Goal: Information Seeking & Learning: Understand process/instructions

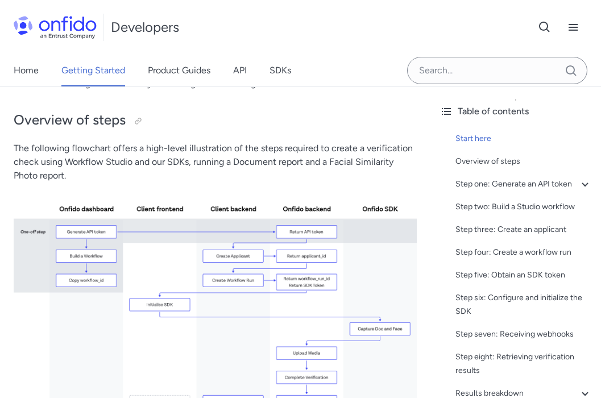
scroll to position [214, 0]
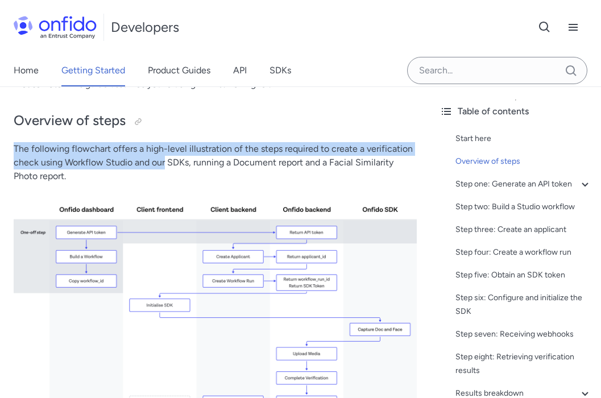
drag, startPoint x: 14, startPoint y: 150, endPoint x: 168, endPoint y: 169, distance: 155.7
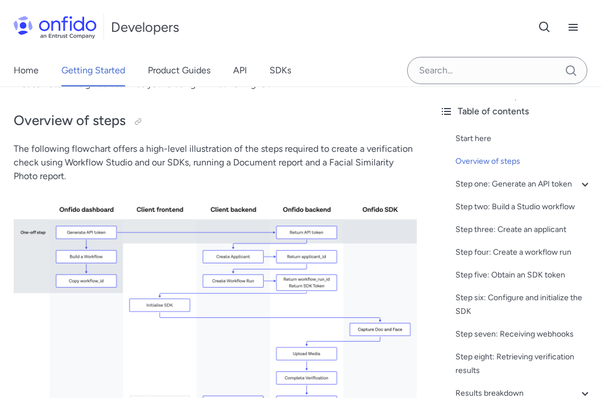
click at [168, 169] on p "The following flowchart offers a high-level illustration of the steps required …" at bounding box center [215, 162] width 403 height 41
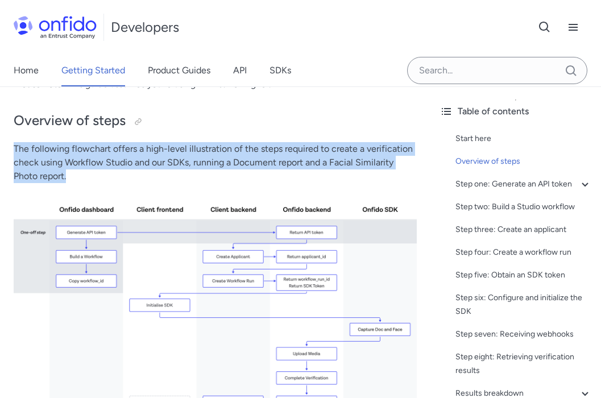
drag, startPoint x: 10, startPoint y: 139, endPoint x: 80, endPoint y: 180, distance: 81.5
copy p "The following flowchart offers a high-level illustration of the steps required …"
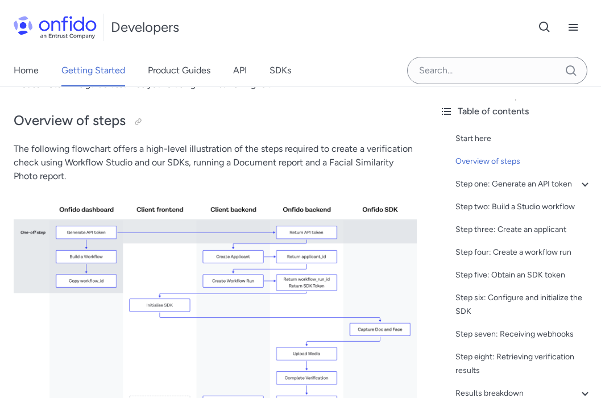
click at [74, 176] on p "The following flowchart offers a high-level illustration of the steps required …" at bounding box center [215, 162] width 403 height 41
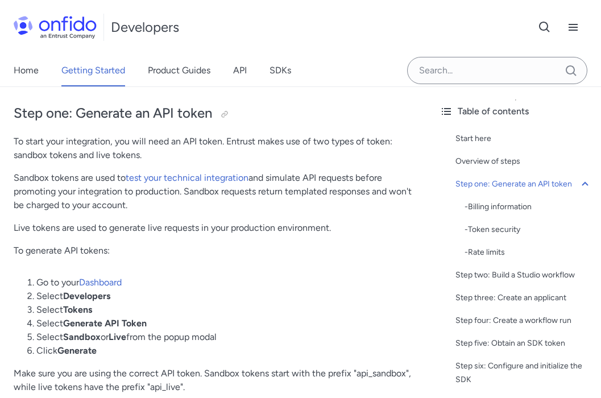
scroll to position [585, 0]
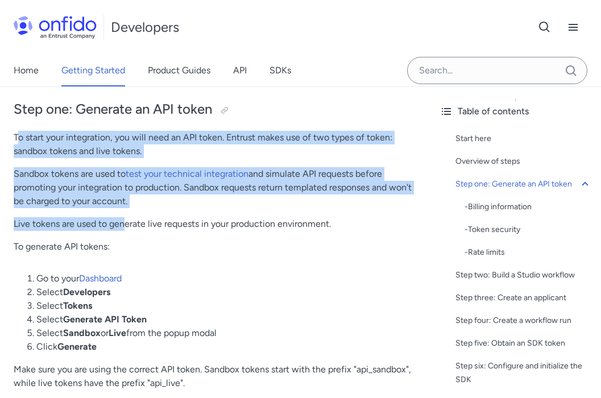
drag, startPoint x: 16, startPoint y: 135, endPoint x: 127, endPoint y: 237, distance: 150.0
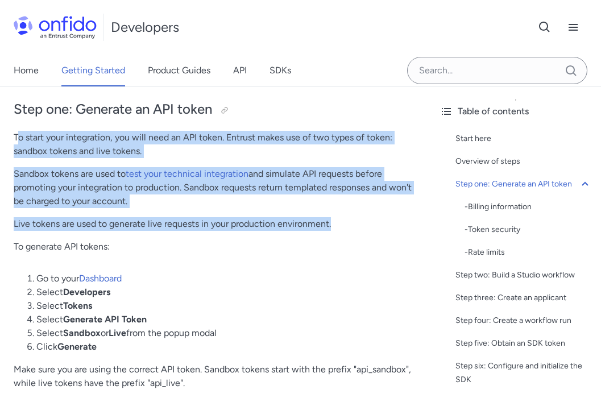
copy div "o start your integration, you will need an API token. Entrust makes use of two …"
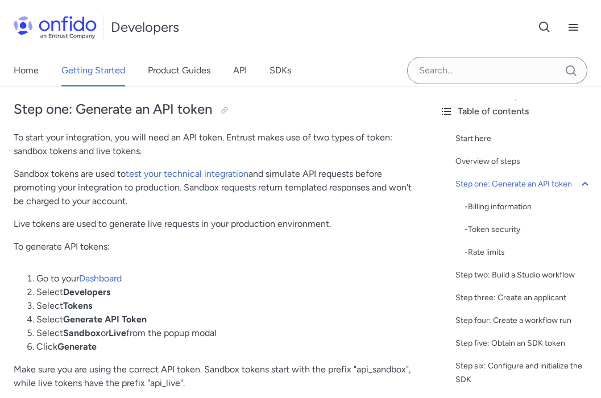
click at [136, 247] on p "To generate API tokens:" at bounding box center [215, 247] width 403 height 14
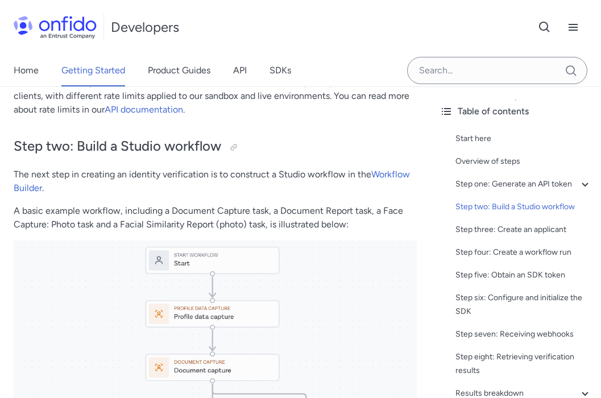
scroll to position [1221, 0]
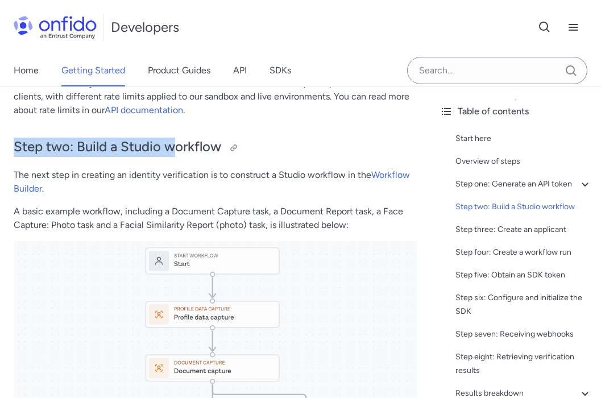
drag, startPoint x: 18, startPoint y: 137, endPoint x: 213, endPoint y: 140, distance: 195.5
click at [214, 140] on h2 "Step two: Build a Studio workflow" at bounding box center [215, 146] width 403 height 19
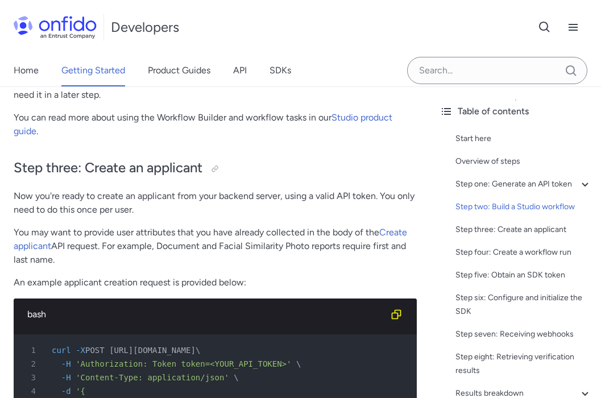
scroll to position [1849, 0]
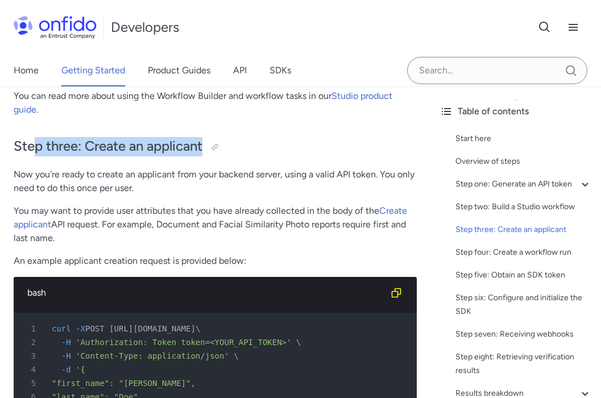
drag, startPoint x: 36, startPoint y: 139, endPoint x: 135, endPoint y: 172, distance: 103.5
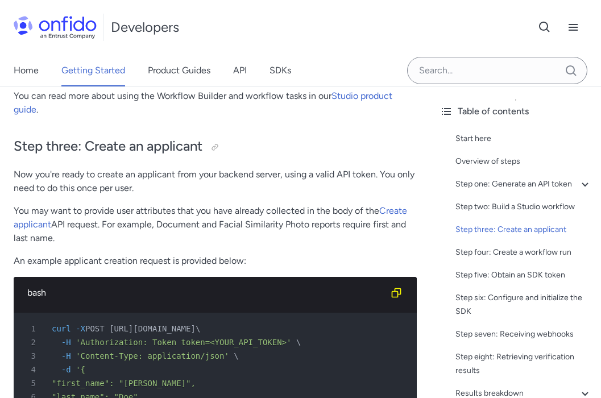
click at [152, 173] on p "Now you're ready to create an applicant from your backend server, using a valid…" at bounding box center [215, 181] width 403 height 27
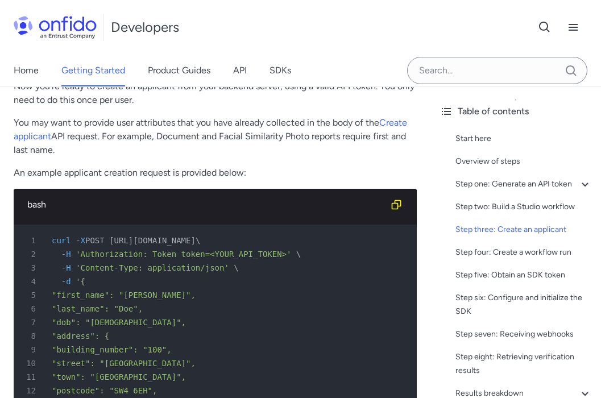
scroll to position [1884, 0]
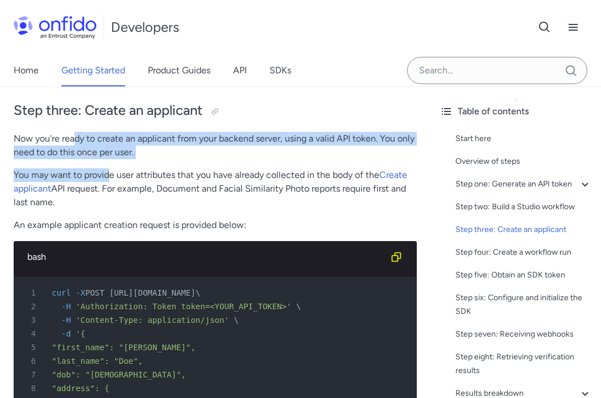
drag, startPoint x: 76, startPoint y: 142, endPoint x: 129, endPoint y: 188, distance: 70.5
click at [129, 188] on p "You may want to provide user attributes that you have already collected in the …" at bounding box center [215, 188] width 403 height 41
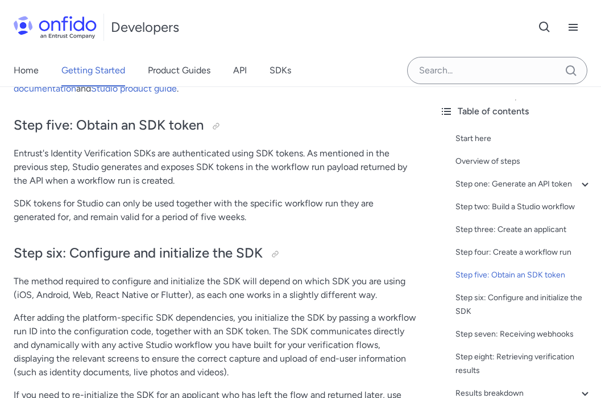
scroll to position [3475, 0]
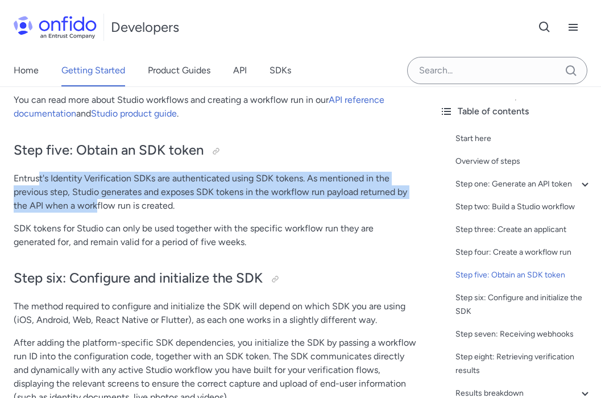
drag, startPoint x: 45, startPoint y: 184, endPoint x: 130, endPoint y: 227, distance: 95.5
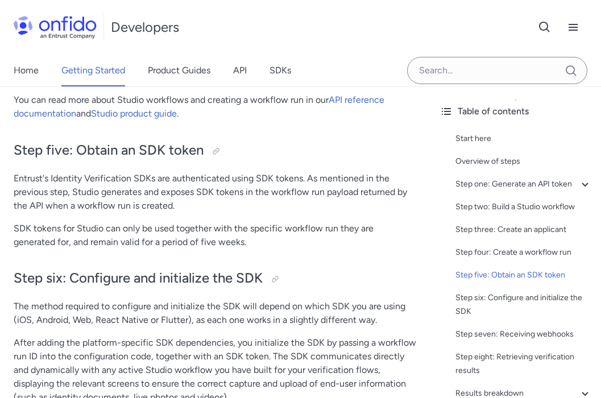
click at [130, 227] on p "SDK tokens for Studio can only be used together with the specific workflow run …" at bounding box center [215, 235] width 403 height 27
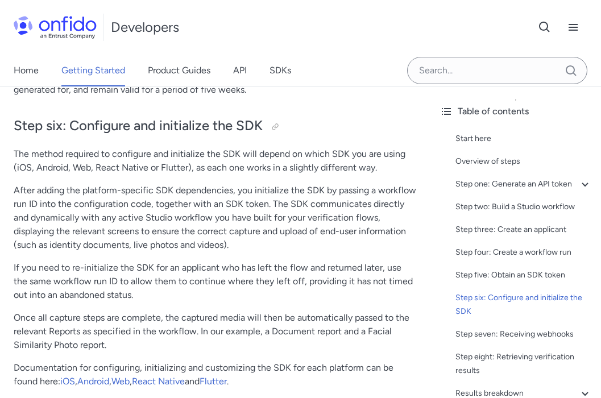
drag, startPoint x: 57, startPoint y: 168, endPoint x: 124, endPoint y: 271, distance: 122.4
click at [124, 271] on p "If you need to re-initialize the SDK for an applicant who has left the flow and…" at bounding box center [215, 281] width 403 height 41
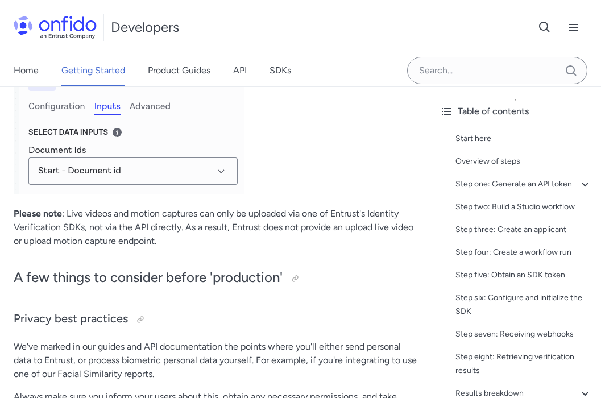
scroll to position [5546, 0]
drag, startPoint x: 39, startPoint y: 224, endPoint x: 102, endPoint y: 235, distance: 63.4
click at [102, 235] on p "Please note : Live videos and motion captures can only be uploaded via one of E…" at bounding box center [215, 226] width 403 height 41
click at [108, 235] on p "Please note : Live videos and motion captures can only be uploaded via one of E…" at bounding box center [215, 226] width 403 height 41
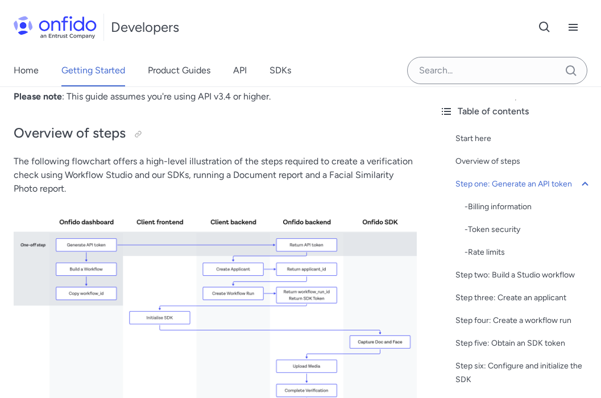
scroll to position [0, 0]
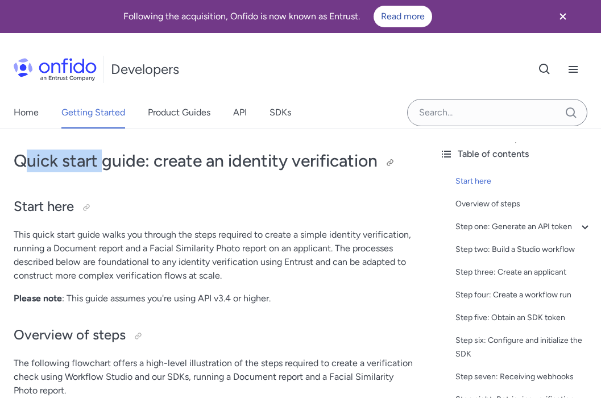
drag, startPoint x: 25, startPoint y: 160, endPoint x: 285, endPoint y: 160, distance: 260.2
click at [285, 160] on h1 "Quick start guide: create an identity verification" at bounding box center [215, 160] width 403 height 23
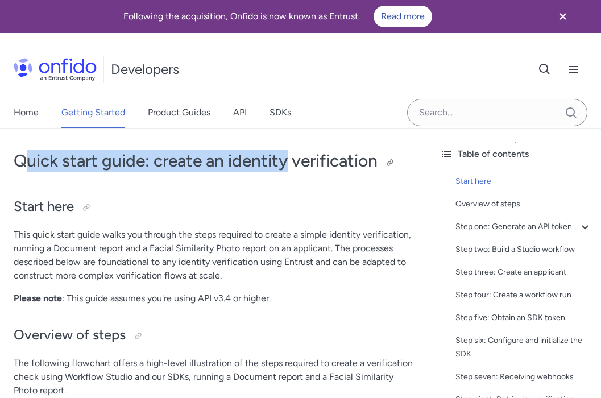
click at [285, 160] on h1 "Quick start guide: create an identity verification" at bounding box center [215, 160] width 403 height 23
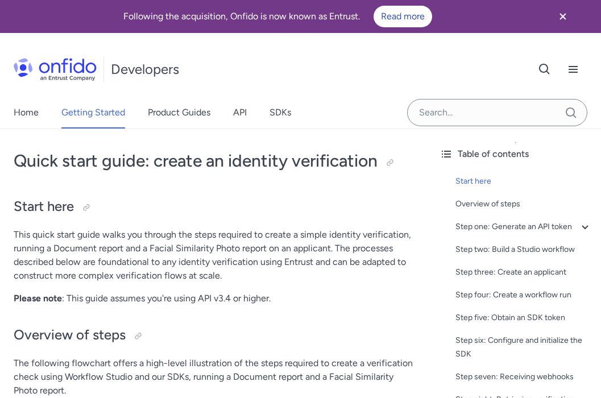
scroll to position [37, 0]
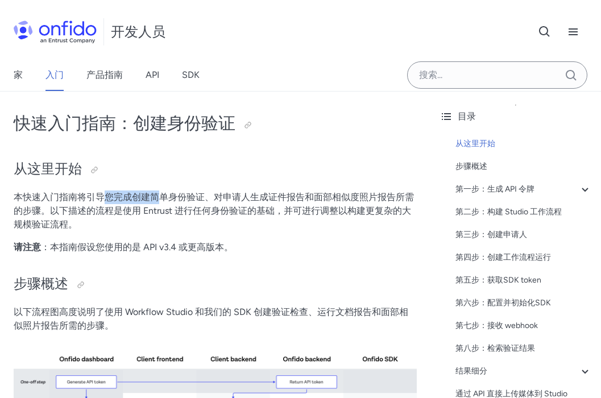
drag, startPoint x: 102, startPoint y: 194, endPoint x: 176, endPoint y: 202, distance: 74.3
click at [176, 202] on font "本快速入门指南将引导您完成创建简单身份验证、对申请人生成证件报告和面部相似度照片报告所需的步骤。以下描述的流程是使用 Entrust 进行任何身份验证的基础，…" at bounding box center [214, 210] width 400 height 38
click at [193, 202] on font "本快速入门指南将引导您完成创建简单身份验证、对申请人生成证件报告和面部相似度照片报告所需的步骤。以下描述的流程是使用 Entrust 进行任何身份验证的基础，…" at bounding box center [214, 210] width 400 height 38
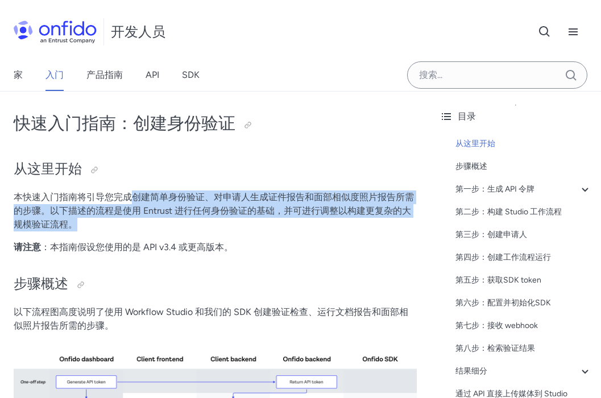
drag, startPoint x: 129, startPoint y: 204, endPoint x: 226, endPoint y: 228, distance: 99.6
click at [215, 228] on p "本快速入门指南将引导您完成创建简单身份验证、对申请人生成证件报告和面部相似度照片报告所需的步骤。以下描述的流程是使用 Entrust 进行任何身份验证的基础，…" at bounding box center [215, 210] width 403 height 41
click at [226, 228] on p "本快速入门指南将引导您完成创建简单身份验证、对申请人生成证件报告和面部相似度照片报告所需的步骤。以下描述的流程是使用 Entrust 进行任何身份验证的基础，…" at bounding box center [215, 210] width 403 height 41
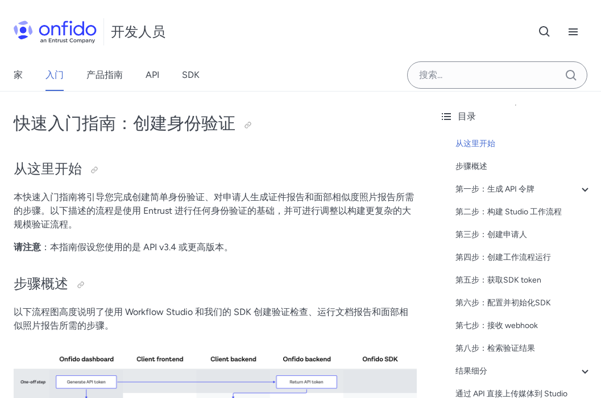
scroll to position [89, 0]
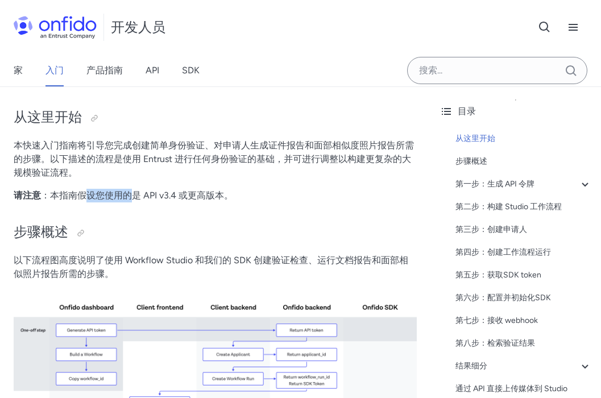
drag, startPoint x: 87, startPoint y: 197, endPoint x: 195, endPoint y: 197, distance: 108.5
click at [195, 197] on font "：本指南假设您使用的是 API v3.4 或更高版本。" at bounding box center [137, 195] width 192 height 11
click at [197, 197] on font "：本指南假设您使用的是 API v3.4 或更高版本。" at bounding box center [137, 195] width 192 height 11
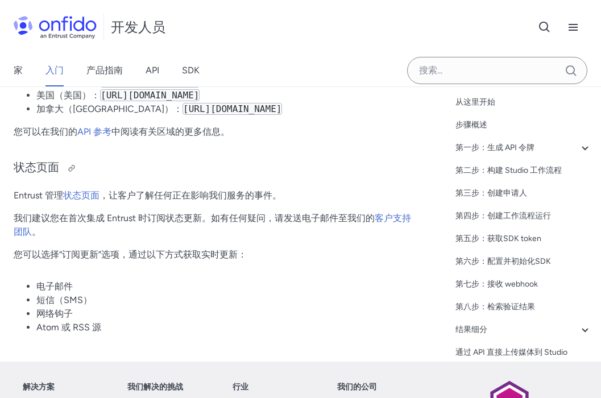
scroll to position [5523, 0]
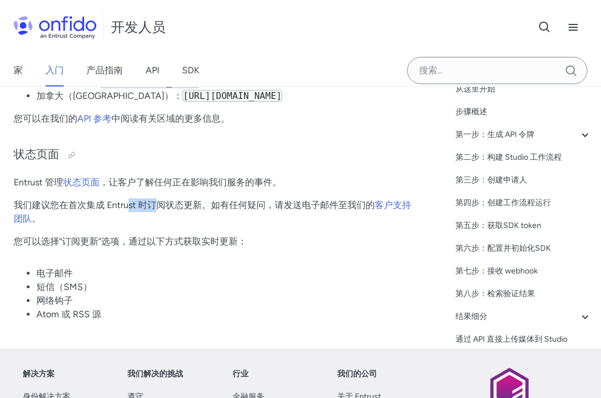
drag, startPoint x: 129, startPoint y: 202, endPoint x: 187, endPoint y: 211, distance: 58.7
click at [174, 210] on font "我们建议您在首次集成 Entrust 时订阅状态更新。如有任何疑问，请发送电子邮件至我们的" at bounding box center [194, 204] width 361 height 11
click at [187, 210] on font "我们建议您在首次集成 Entrust 时订阅状态更新。如有任何疑问，请发送电子邮件至我们的" at bounding box center [194, 204] width 361 height 11
